Goal: Transaction & Acquisition: Purchase product/service

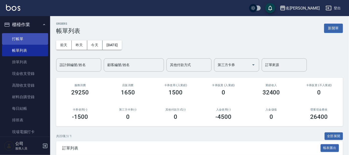
drag, startPoint x: 39, startPoint y: 39, endPoint x: 36, endPoint y: 39, distance: 2.8
click at [39, 39] on link "打帳單" at bounding box center [25, 39] width 46 height 12
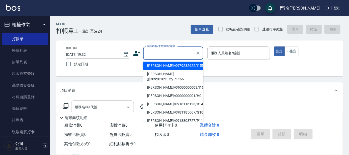
drag, startPoint x: 171, startPoint y: 57, endPoint x: 200, endPoint y: 37, distance: 34.9
click at [172, 53] on input "顧客姓名/手機號碼/編號" at bounding box center [169, 53] width 48 height 9
type input "p"
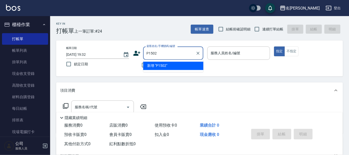
click at [183, 67] on li "新增 "P1502"" at bounding box center [173, 66] width 60 height 8
type input "P1502"
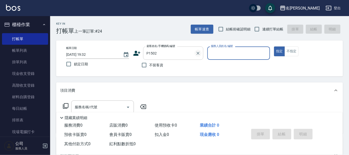
click at [198, 53] on icon "Clear" at bounding box center [198, 53] width 5 height 5
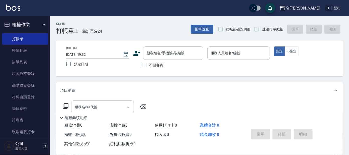
click at [138, 54] on icon at bounding box center [137, 53] width 8 height 8
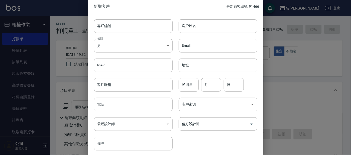
drag, startPoint x: 127, startPoint y: 59, endPoint x: 131, endPoint y: 54, distance: 6.5
click at [129, 57] on div "lineId lineId" at bounding box center [130, 62] width 85 height 20
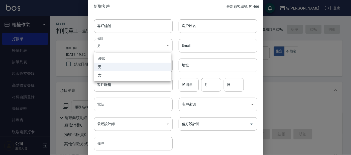
click at [142, 44] on body "名留大龍 登出 櫃檯作業 打帳單 帳單列表 掛單列表 現金收支登錄 高階收支登錄 材料自購登錄 每日結帳 排班表 現場電腦打卡 預約管理 預約管理 單日預約紀…" at bounding box center [175, 122] width 351 height 244
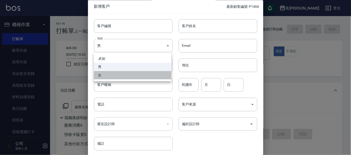
click at [146, 71] on li "女" at bounding box center [132, 75] width 77 height 8
type input "[DEMOGRAPHIC_DATA]"
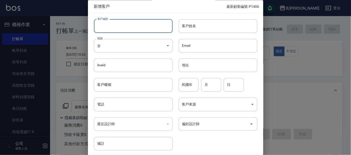
click at [143, 24] on input "客戶編號" at bounding box center [133, 26] width 79 height 14
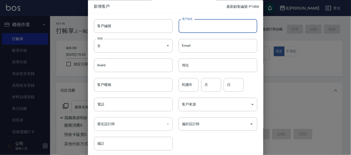
click at [195, 25] on input "客戶姓名" at bounding box center [218, 26] width 79 height 14
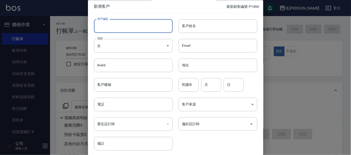
click at [138, 26] on input "客戶編號" at bounding box center [133, 26] width 79 height 14
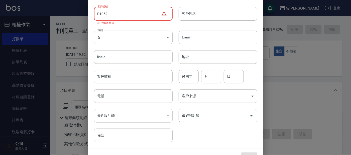
scroll to position [23, 0]
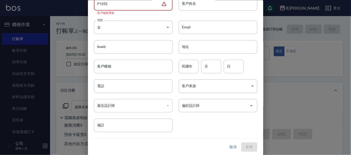
type input "P1052"
click at [227, 145] on button "取消" at bounding box center [233, 146] width 16 height 9
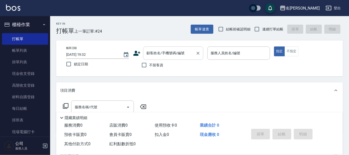
click at [171, 52] on input "顧客姓名/手機號碼/編號" at bounding box center [169, 53] width 48 height 9
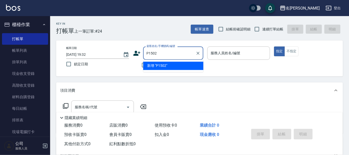
click at [181, 61] on ul "新增 "P1502"" at bounding box center [173, 66] width 60 height 12
click at [181, 64] on li "新增 "P1502"" at bounding box center [173, 66] width 60 height 8
type input "P1502"
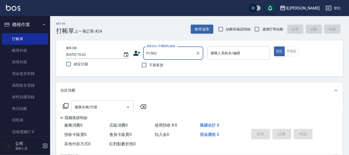
click at [152, 52] on input "P1502" at bounding box center [169, 53] width 48 height 9
click at [161, 55] on input "P1502" at bounding box center [169, 53] width 48 height 9
click at [175, 50] on input "P1502" at bounding box center [169, 53] width 48 height 9
click at [136, 52] on icon at bounding box center [136, 53] width 7 height 5
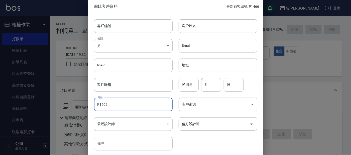
drag, startPoint x: 117, startPoint y: 106, endPoint x: 85, endPoint y: 103, distance: 32.3
click at [85, 103] on div "編輯客戶資料 最新顧客編號: P1466 客戶編號 客戶編號 客戶姓名 客戶姓名 性別 男 [DEMOGRAPHIC_DATA] 性別 Email Email…" at bounding box center [175, 77] width 351 height 155
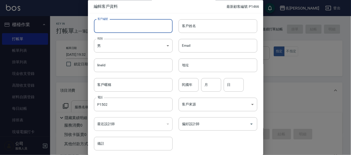
click at [119, 25] on input "客戶編號" at bounding box center [133, 26] width 79 height 14
click at [105, 105] on input "P1502" at bounding box center [133, 105] width 79 height 14
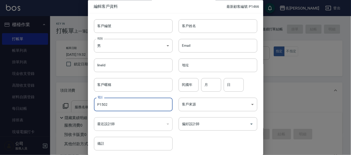
drag, startPoint x: 112, startPoint y: 105, endPoint x: 64, endPoint y: 100, distance: 48.0
click at [78, 95] on div "編輯客戶資料 最新顧客編號: P1466 客戶編號 客戶編號 客戶姓名 客戶姓名 性別 男 [DEMOGRAPHIC_DATA] 性別 Email Email…" at bounding box center [175, 77] width 351 height 155
drag, startPoint x: 109, startPoint y: 102, endPoint x: 75, endPoint y: 104, distance: 34.4
click at [94, 102] on div "電話 P1502 電話" at bounding box center [130, 102] width 85 height 20
type input "P1"
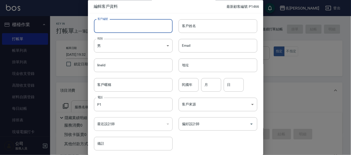
click at [127, 20] on input "客戶編號" at bounding box center [133, 26] width 79 height 14
paste input "P1502"
type input "P1502"
click at [114, 107] on input "P1" at bounding box center [133, 105] width 79 height 14
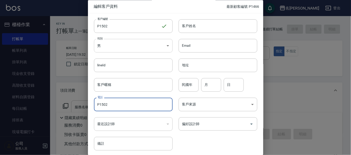
type input "P1502"
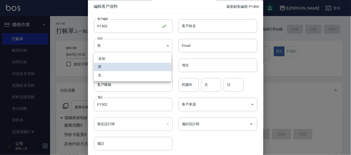
click at [161, 45] on body "名留大龍 登出 櫃檯作業 打帳單 帳單列表 掛單列表 現金收支登錄 高階收支登錄 材料自購登錄 每日結帳 排班表 現場電腦打卡 預約管理 預約管理 單日預約紀…" at bounding box center [175, 122] width 351 height 244
drag, startPoint x: 150, startPoint y: 72, endPoint x: 164, endPoint y: 66, distance: 15.9
click at [152, 71] on li "女" at bounding box center [132, 75] width 77 height 8
type input "[DEMOGRAPHIC_DATA]"
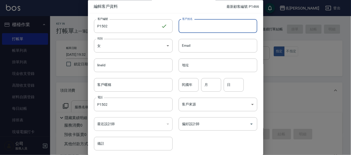
click at [227, 23] on input "客戶姓名" at bounding box center [218, 26] width 79 height 14
type input "t"
click at [218, 27] on input "[PERSON_NAME]" at bounding box center [218, 26] width 79 height 14
type input "[PERSON_NAME]"
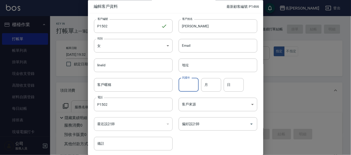
click at [180, 85] on input "民國年" at bounding box center [189, 85] width 20 height 14
type input "84"
click at [215, 85] on input "月" at bounding box center [211, 85] width 20 height 14
type input "04"
click at [235, 81] on input "日" at bounding box center [234, 85] width 20 height 14
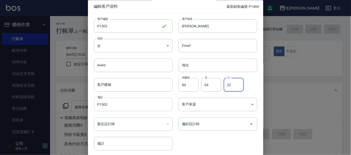
type input "22"
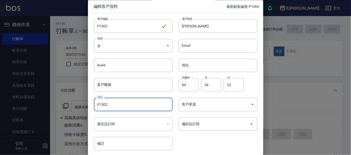
click at [136, 104] on input "P1502" at bounding box center [133, 105] width 79 height 14
click at [107, 105] on input "P1502" at bounding box center [133, 105] width 79 height 14
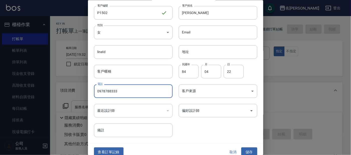
scroll to position [19, 0]
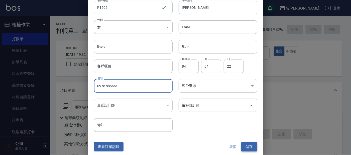
type input "0978788333"
click at [248, 145] on button "儲存" at bounding box center [249, 146] width 16 height 9
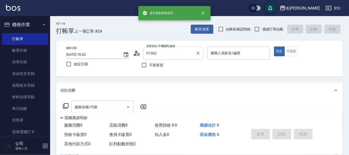
click at [169, 51] on input "P1502" at bounding box center [169, 53] width 48 height 9
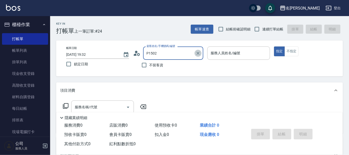
click at [199, 53] on icon "Clear" at bounding box center [198, 53] width 5 height 5
click at [171, 51] on input "顧客姓名/手機號碼/編號" at bounding box center [169, 53] width 48 height 9
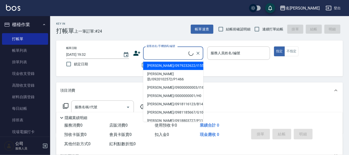
click at [171, 56] on input "顧客姓名/手機號碼/編號" at bounding box center [166, 53] width 43 height 9
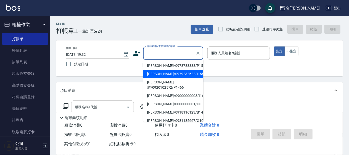
click at [179, 63] on li "[PERSON_NAME]/0978788333/P1502" at bounding box center [173, 66] width 60 height 8
type input "[PERSON_NAME]/0978788333/P1502"
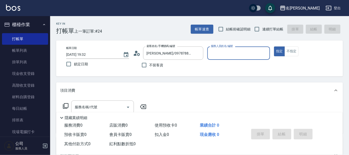
click at [226, 57] on input "服務人員姓名/編號" at bounding box center [239, 53] width 58 height 9
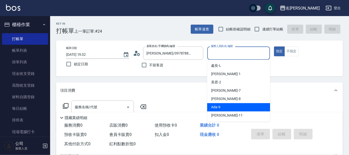
drag, startPoint x: 223, startPoint y: 105, endPoint x: 236, endPoint y: 98, distance: 14.9
click at [224, 106] on div "Ada -9" at bounding box center [238, 107] width 63 height 8
type input "Ada-9"
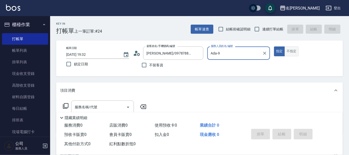
click at [297, 52] on button "不指定" at bounding box center [292, 51] width 14 height 10
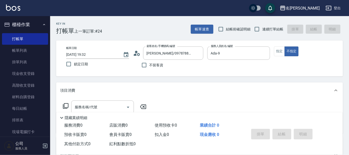
click at [66, 105] on icon at bounding box center [66, 106] width 6 height 6
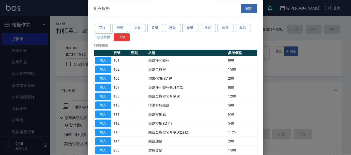
drag, startPoint x: 237, startPoint y: 27, endPoint x: 228, endPoint y: 33, distance: 11.1
click at [237, 27] on button "其它" at bounding box center [243, 28] width 16 height 8
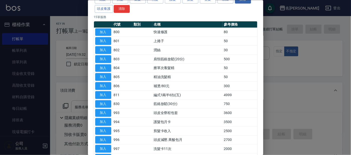
scroll to position [0, 0]
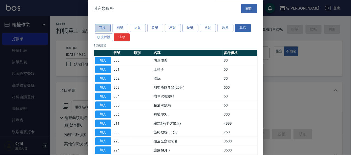
click at [99, 26] on button "瓦皮" at bounding box center [103, 28] width 16 height 8
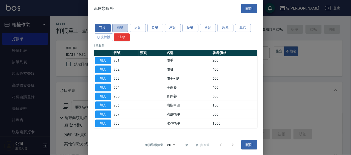
click at [125, 28] on button "剪髮" at bounding box center [120, 28] width 16 height 8
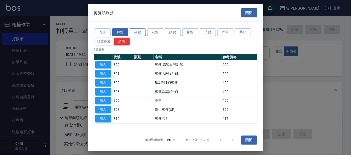
click at [138, 30] on button "染髮" at bounding box center [138, 32] width 16 height 8
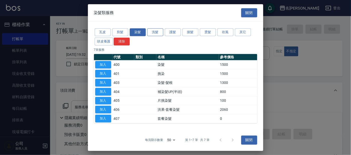
click at [151, 30] on button "洗髮" at bounding box center [155, 32] width 16 height 8
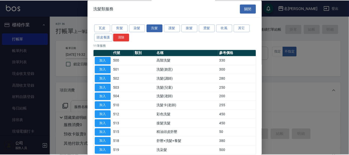
scroll to position [27, 0]
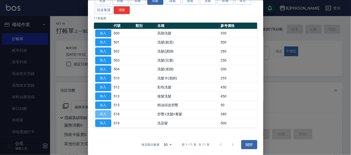
drag, startPoint x: 104, startPoint y: 111, endPoint x: 106, endPoint y: 109, distance: 3.3
click at [104, 111] on button "加入" at bounding box center [103, 114] width 16 height 8
type input "舒壓+洗髮+養髮(518)"
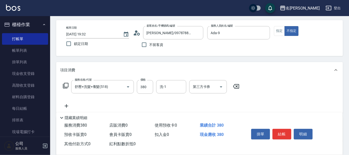
scroll to position [31, 0]
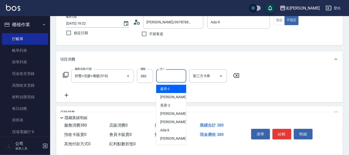
click at [177, 77] on input "洗-1" at bounding box center [171, 75] width 26 height 9
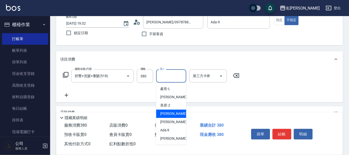
scroll to position [25, 0]
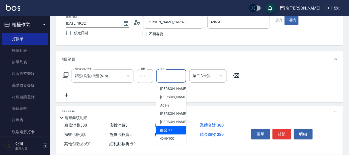
drag, startPoint x: 170, startPoint y: 129, endPoint x: 165, endPoint y: 125, distance: 6.8
click at [170, 129] on span "酪梨 -17" at bounding box center [166, 130] width 12 height 5
type input "酪梨-17"
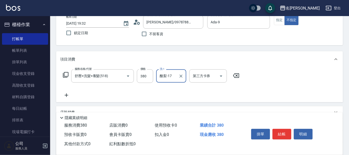
click at [63, 73] on icon at bounding box center [66, 75] width 6 height 6
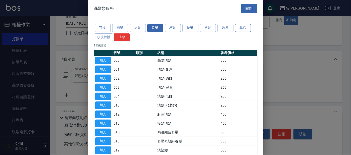
click at [239, 29] on button "其它" at bounding box center [243, 28] width 16 height 8
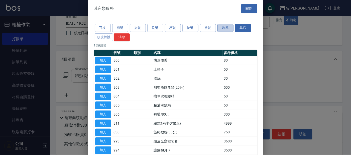
click at [227, 28] on button "吹風" at bounding box center [226, 28] width 16 height 8
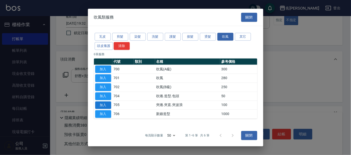
click at [104, 105] on button "加入" at bounding box center [103, 105] width 16 height 8
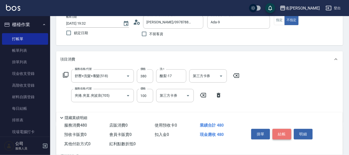
click at [283, 133] on button "結帳" at bounding box center [282, 134] width 19 height 11
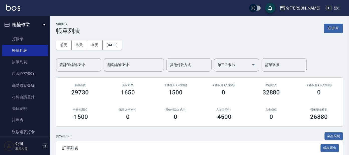
drag, startPoint x: 227, startPoint y: 51, endPoint x: 222, endPoint y: 50, distance: 4.8
click at [226, 51] on div "[DATE] [DATE] [DATE] [DATE] 設計師編號/姓名 設計師編號/姓名 顧客編號/姓名 顧客編號/姓名 其他付款方式 其他付款方式 第三方…" at bounding box center [199, 52] width 287 height 37
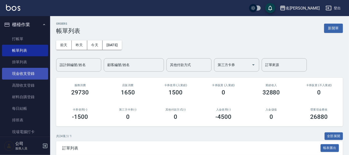
click at [27, 71] on link "現金收支登錄" at bounding box center [25, 74] width 46 height 12
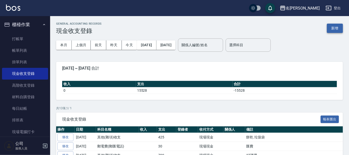
click at [335, 26] on button "新增" at bounding box center [335, 28] width 16 height 9
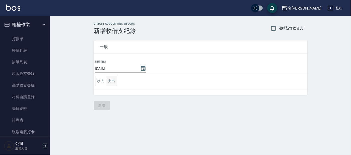
click at [115, 80] on button "支出" at bounding box center [111, 81] width 11 height 10
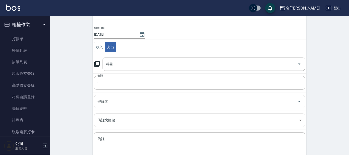
scroll to position [66, 0]
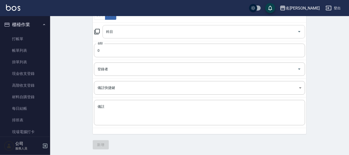
drag, startPoint x: 150, startPoint y: 25, endPoint x: 152, endPoint y: 29, distance: 4.4
click at [152, 28] on div "科目" at bounding box center [204, 31] width 203 height 13
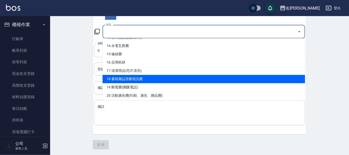
scroll to position [125, 0]
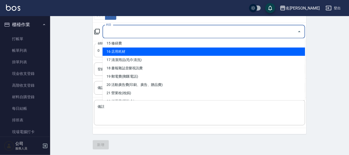
click at [162, 49] on li "16 店用耗材" at bounding box center [204, 51] width 203 height 8
type input "16 店用耗材"
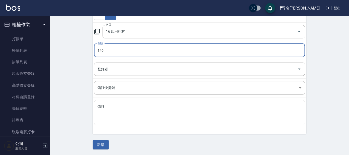
type input "140"
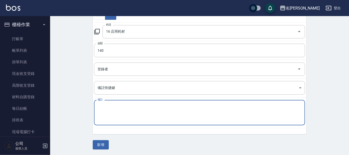
drag, startPoint x: 159, startPoint y: 111, endPoint x: 159, endPoint y: 114, distance: 3.0
click at [159, 112] on textarea "備註" at bounding box center [200, 112] width 204 height 17
type textarea "電池"
click at [97, 143] on button "新增" at bounding box center [101, 144] width 16 height 9
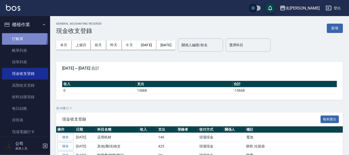
click at [12, 36] on link "打帳單" at bounding box center [25, 39] width 46 height 12
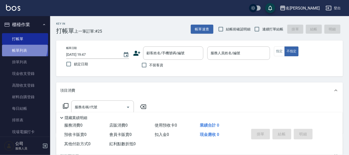
click at [19, 47] on link "帳單列表" at bounding box center [25, 51] width 46 height 12
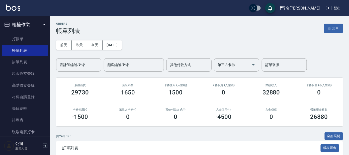
drag, startPoint x: 71, startPoint y: 48, endPoint x: 69, endPoint y: 56, distance: 8.0
click at [70, 55] on div "[DATE] [DATE] [DATE] [DATE] 設計師編號/姓名 設計師編號/姓名 顧客編號/姓名 顧客編號/姓名 其他付款方式 其他付款方式 第三方…" at bounding box center [199, 52] width 287 height 37
click at [68, 57] on div "[DATE] [DATE] [DATE] [DATE] 設計師編號/姓名 設計師編號/姓名 顧客編號/姓名 顧客編號/姓名 其他付款方式 其他付款方式 第三方…" at bounding box center [199, 52] width 287 height 37
click at [59, 70] on div "設計師編號/姓名" at bounding box center [78, 64] width 45 height 13
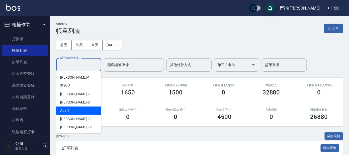
click at [72, 107] on div "Ada -9" at bounding box center [78, 110] width 45 height 8
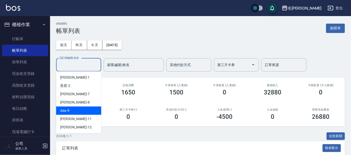
type input "Ada-9"
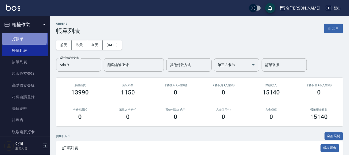
click at [18, 36] on link "打帳單" at bounding box center [25, 39] width 46 height 12
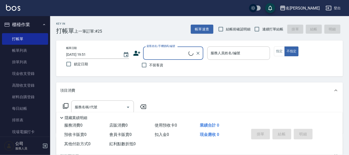
click at [171, 55] on input "顧客姓名/手機號碼/編號" at bounding box center [166, 53] width 43 height 9
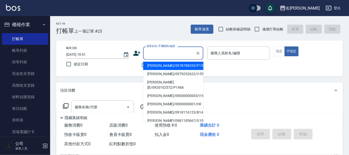
type input "ㄖ"
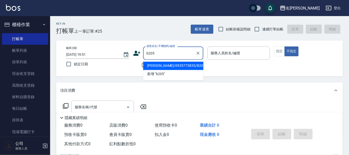
type input "[PERSON_NAME]/0935773835/B205"
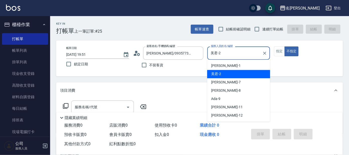
click at [227, 52] on input "美君-2" at bounding box center [235, 53] width 51 height 9
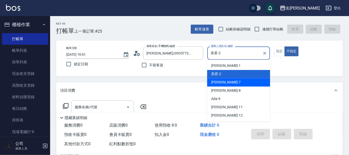
click at [217, 81] on span "[PERSON_NAME] -7" at bounding box center [226, 82] width 30 height 5
type input "[PERSON_NAME]-7"
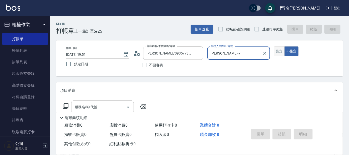
click at [277, 50] on button "指定" at bounding box center [279, 51] width 11 height 10
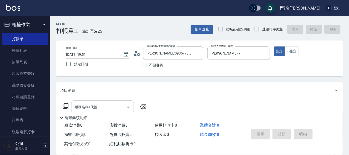
click at [65, 106] on icon at bounding box center [66, 106] width 6 height 6
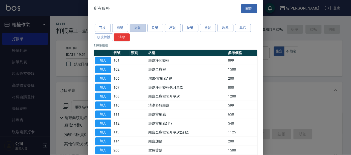
drag, startPoint x: 137, startPoint y: 29, endPoint x: 159, endPoint y: 39, distance: 24.7
click at [137, 29] on button "染髮" at bounding box center [138, 28] width 16 height 8
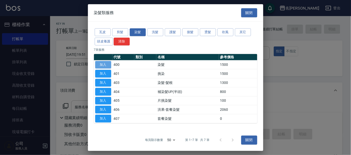
click at [107, 62] on button "加入" at bounding box center [103, 65] width 16 height 8
type input "染髮(400)"
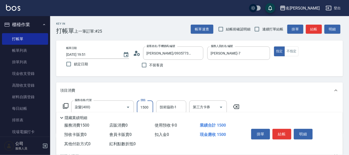
click at [148, 106] on input "1500" at bounding box center [145, 107] width 16 height 14
type input "1100"
click at [282, 129] on button "結帳" at bounding box center [282, 134] width 19 height 11
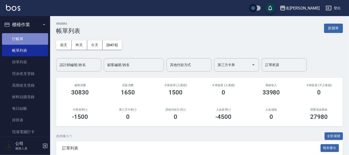
click at [28, 37] on link "打帳單" at bounding box center [25, 39] width 46 height 12
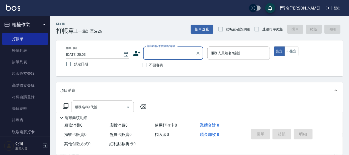
click at [162, 50] on input "顧客姓名/手機號碼/編號" at bounding box center [169, 53] width 48 height 9
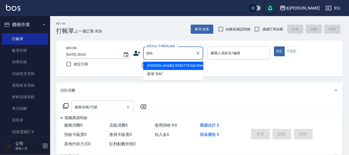
type input "[PERSON_NAME]/0953775768/B96"
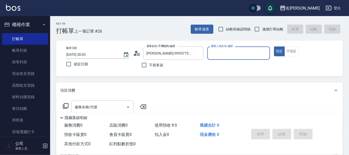
type input "美君-2"
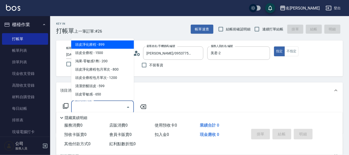
click at [105, 106] on input "服務名稱/代號" at bounding box center [98, 107] width 51 height 9
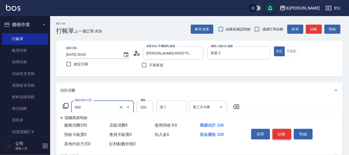
type input "高階洗髮(500)"
click at [279, 133] on button "結帳" at bounding box center [282, 134] width 19 height 11
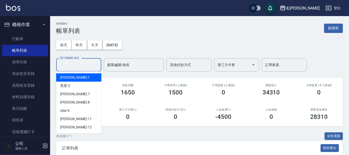
click at [74, 62] on input "設計師編號/姓名" at bounding box center [78, 64] width 41 height 9
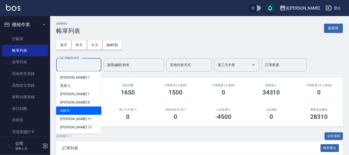
click at [67, 110] on span "Ada -9" at bounding box center [64, 110] width 9 height 5
type input "Ada-9"
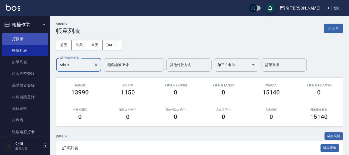
click at [22, 36] on link "打帳單" at bounding box center [25, 39] width 46 height 12
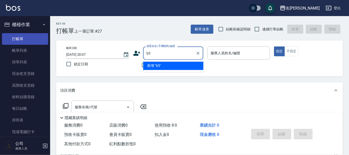
type input "b"
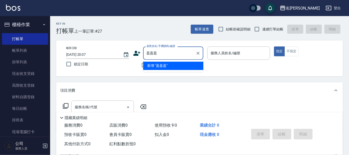
click at [155, 63] on li "新增 "盈盈盈"" at bounding box center [173, 66] width 60 height 8
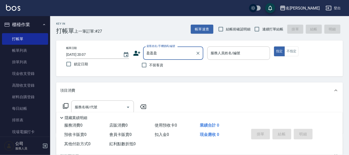
click at [165, 52] on input "盈盈盈" at bounding box center [169, 53] width 48 height 9
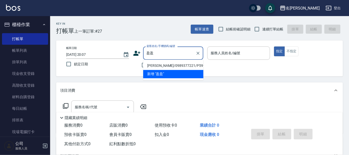
click at [166, 65] on li "[PERSON_NAME]/0989377221/P599" at bounding box center [173, 66] width 60 height 8
type input "[PERSON_NAME]/0989377221/P599"
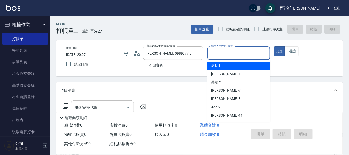
click at [230, 50] on input "服務人員姓名/編號" at bounding box center [239, 53] width 58 height 9
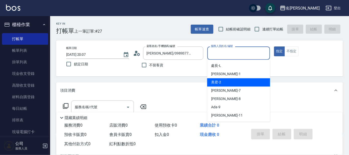
drag, startPoint x: 221, startPoint y: 80, endPoint x: 180, endPoint y: 86, distance: 41.6
click at [221, 80] on div "美君 -2" at bounding box center [238, 82] width 63 height 8
type input "美君-2"
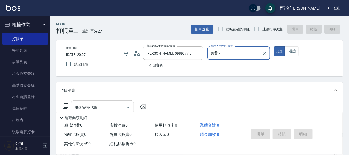
click at [105, 104] on input "服務名稱/代號" at bounding box center [98, 107] width 51 height 9
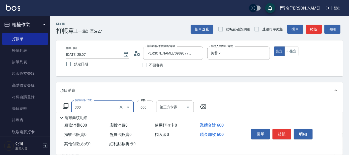
type input "剪髮 講師級設計師(300)"
type input "舒壓+洗髮+養髮(518)"
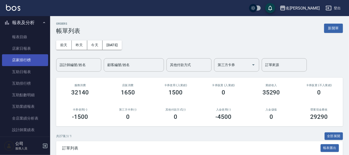
scroll to position [94, 0]
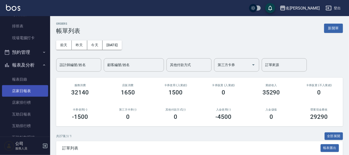
click at [23, 89] on link "店家日報表" at bounding box center [25, 91] width 46 height 12
